Goal: Task Accomplishment & Management: Understand process/instructions

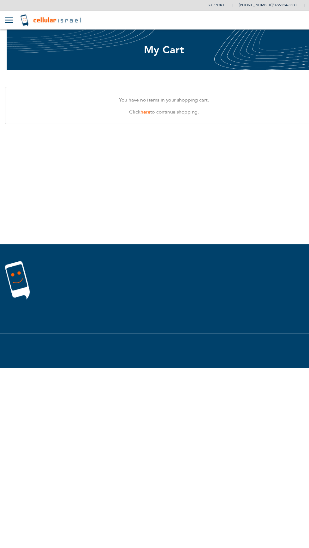
click at [135, 108] on link "here" at bounding box center [136, 105] width 9 height 6
